Goal: Transaction & Acquisition: Purchase product/service

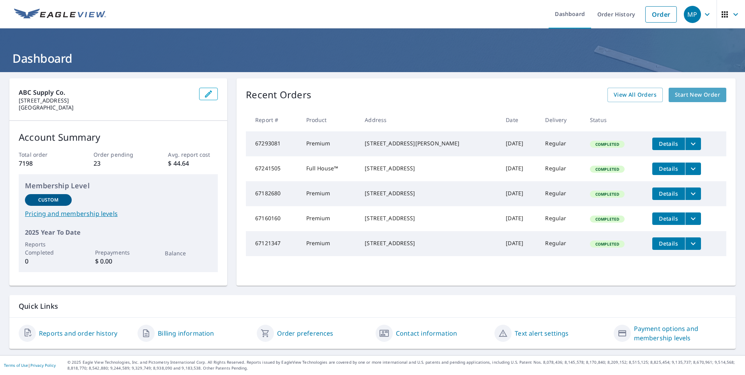
click at [675, 100] on link "Start New Order" at bounding box center [697, 95] width 58 height 14
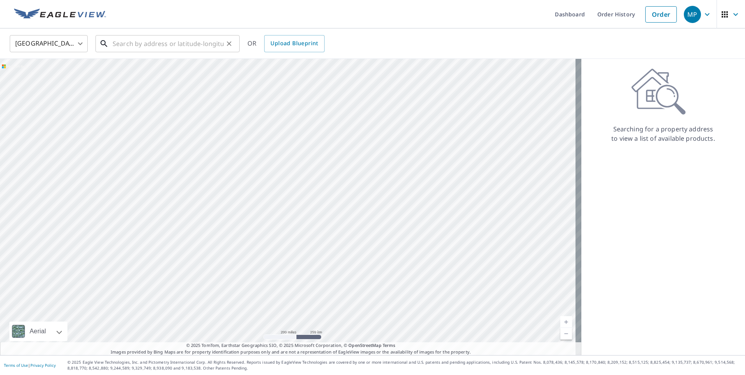
click at [125, 51] on input "text" at bounding box center [168, 44] width 111 height 22
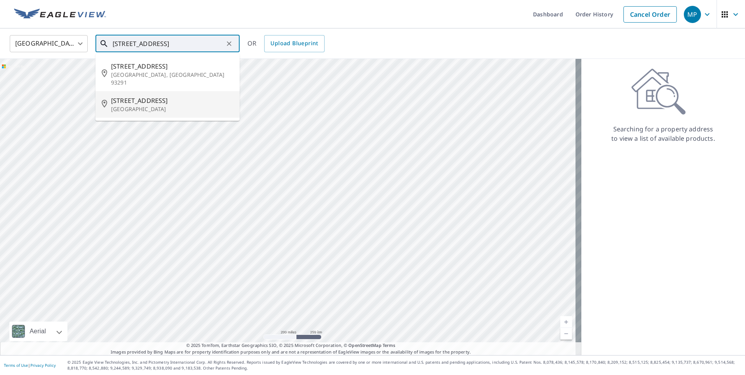
click at [164, 105] on p "[GEOGRAPHIC_DATA]" at bounding box center [172, 109] width 122 height 8
type input "[STREET_ADDRESS][PERSON_NAME]"
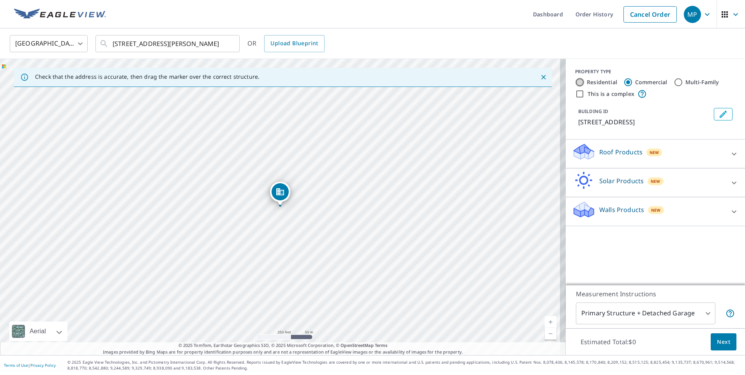
click at [575, 83] on input "Residential" at bounding box center [579, 82] width 9 height 9
radio input "true"
click at [729, 238] on icon at bounding box center [733, 240] width 9 height 9
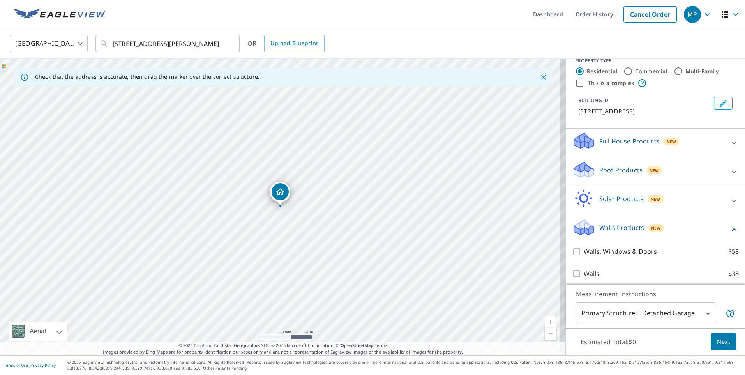
scroll to position [14, 0]
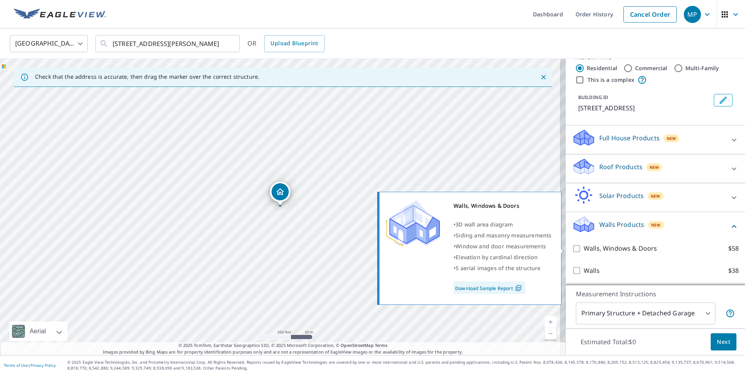
click at [572, 250] on input "Walls, Windows & Doors $58" at bounding box center [578, 248] width 12 height 9
checkbox input "true"
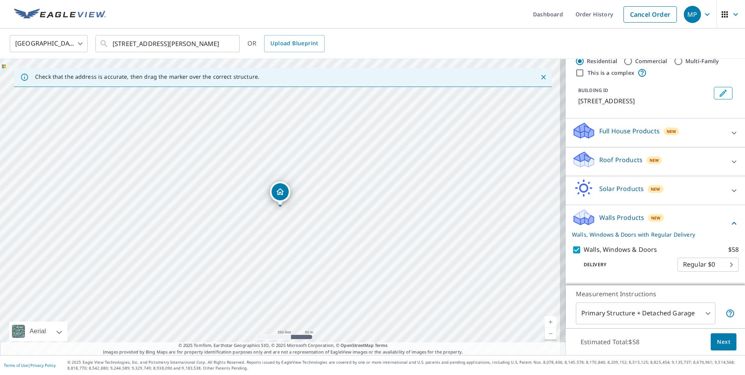
scroll to position [39, 0]
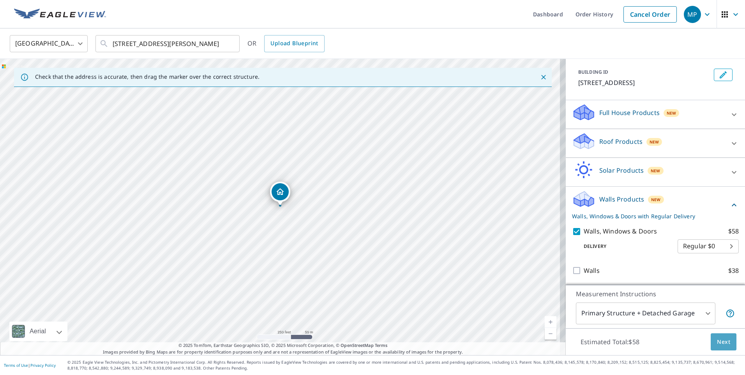
click at [717, 342] on span "Next" at bounding box center [723, 342] width 13 height 10
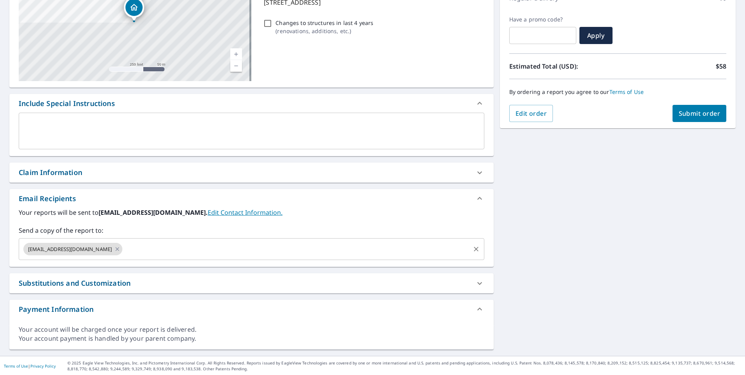
scroll to position [121, 0]
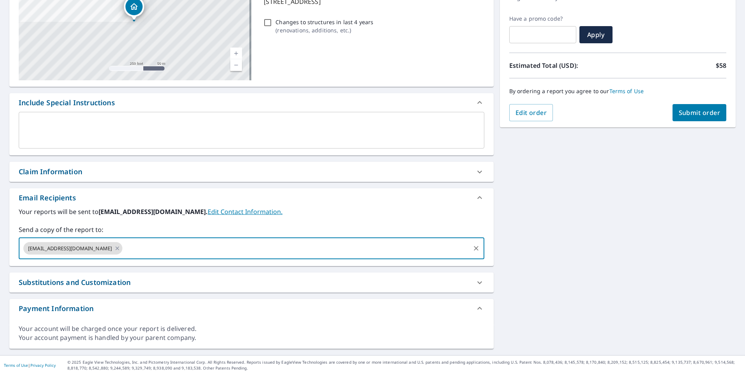
click at [180, 253] on input "text" at bounding box center [295, 248] width 345 height 15
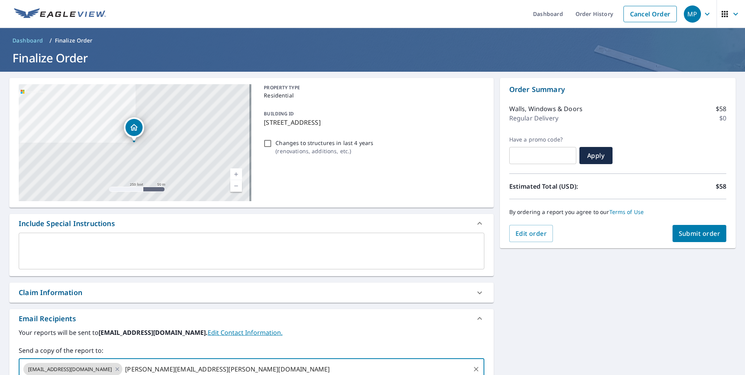
scroll to position [0, 0]
type input "[PERSON_NAME][EMAIL_ADDRESS][PERSON_NAME][DOMAIN_NAME]"
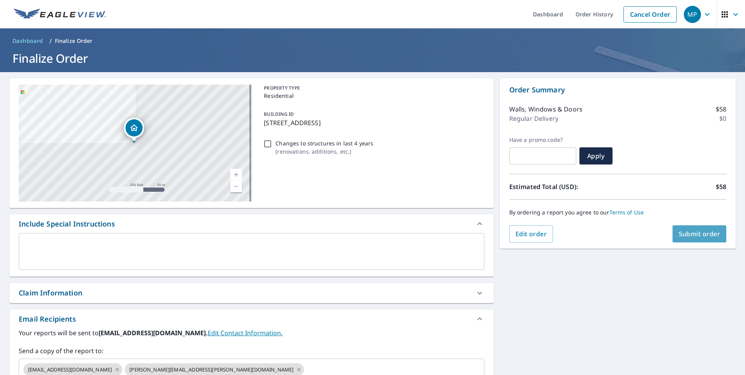
click at [679, 238] on span "Submit order" at bounding box center [700, 233] width 42 height 9
